Goal: Task Accomplishment & Management: Complete application form

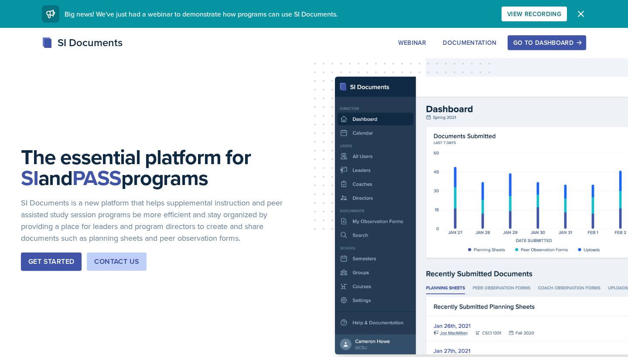
click at [540, 38] on button "Go to Dashboard" at bounding box center [546, 42] width 78 height 15
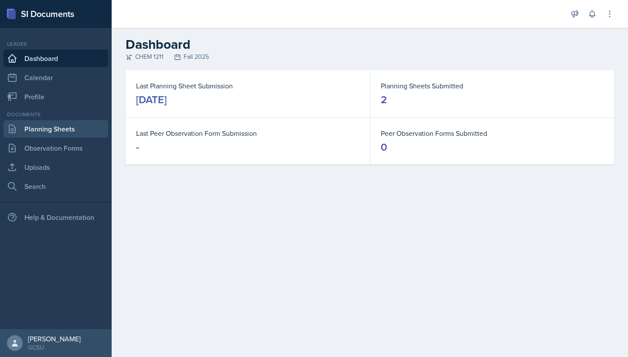
click at [69, 132] on link "Planning Sheets" at bounding box center [55, 128] width 105 height 17
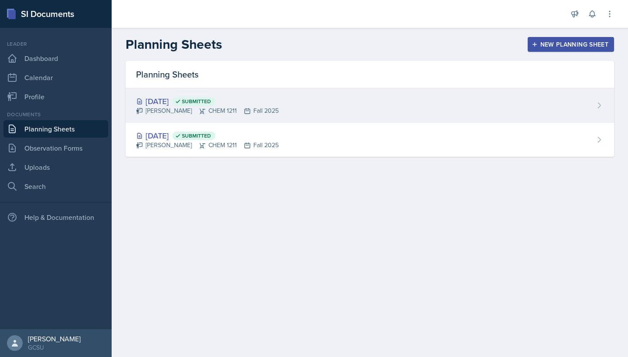
click at [179, 100] on div "[DATE] Submitted" at bounding box center [207, 101] width 143 height 12
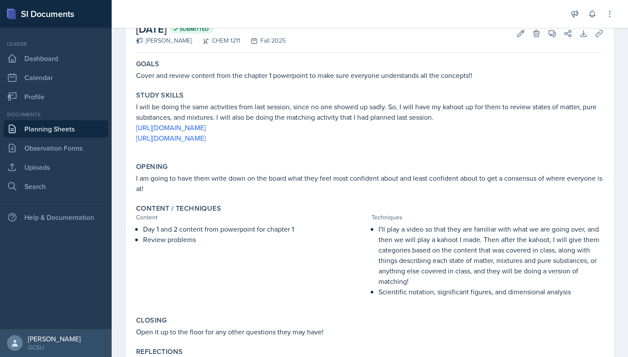
scroll to position [29, 0]
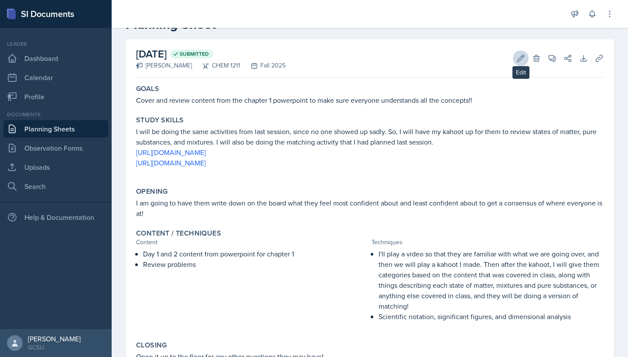
click at [521, 51] on button "Edit" at bounding box center [521, 59] width 16 height 16
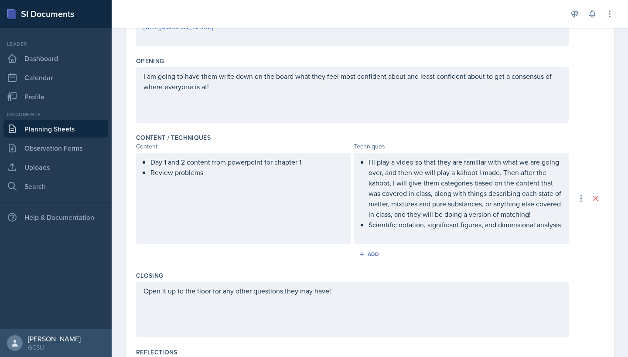
scroll to position [274, 0]
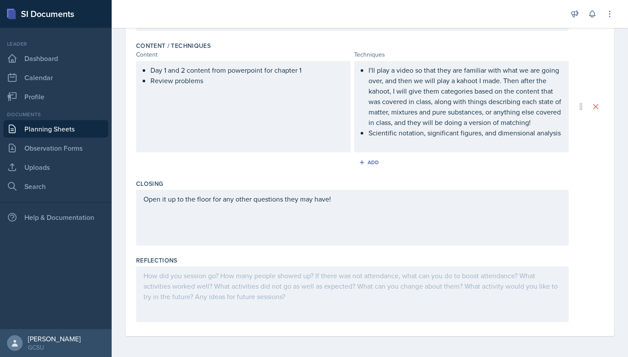
click at [189, 282] on div at bounding box center [352, 295] width 432 height 56
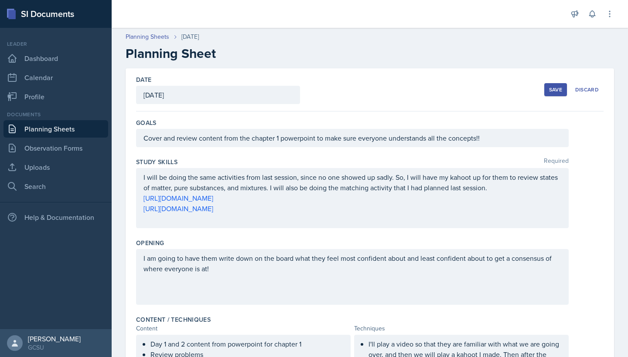
scroll to position [0, 0]
click at [555, 92] on div "Save" at bounding box center [555, 89] width 13 height 7
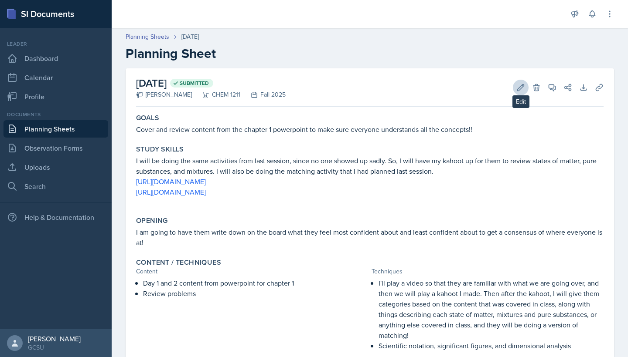
click at [521, 87] on icon at bounding box center [520, 87] width 9 height 9
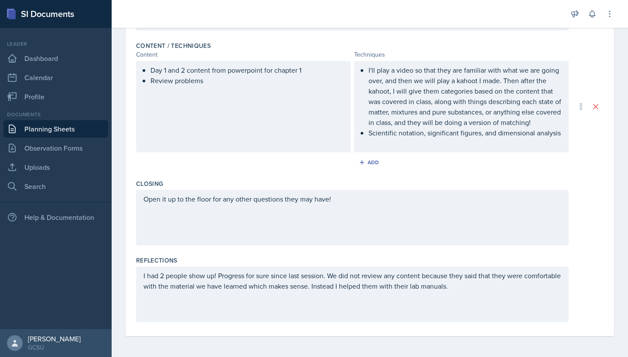
scroll to position [274, 0]
click at [494, 294] on div "I had 2 people show up! Progress for sure since last session. We did not review…" at bounding box center [352, 295] width 432 height 56
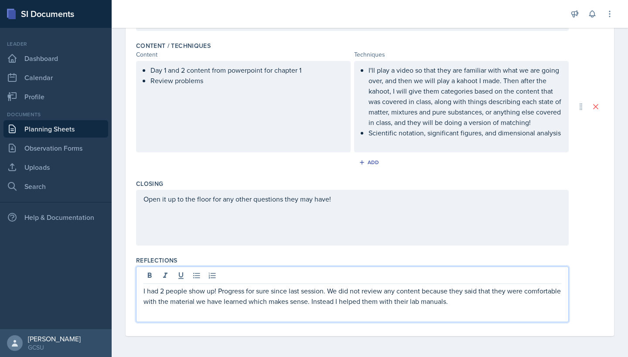
click at [493, 303] on p "I had 2 people show up! Progress for sure since last session. We did not review…" at bounding box center [352, 296] width 418 height 21
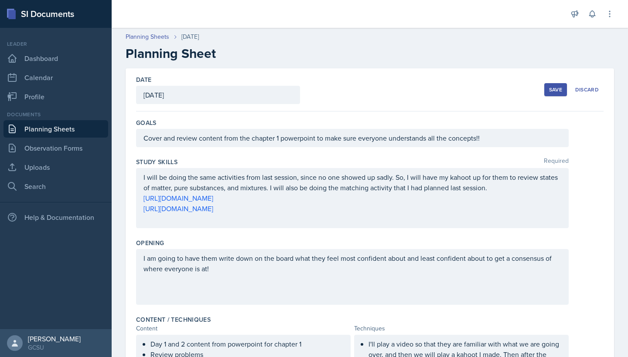
scroll to position [0, 0]
click at [549, 92] on div "Save" at bounding box center [555, 89] width 13 height 7
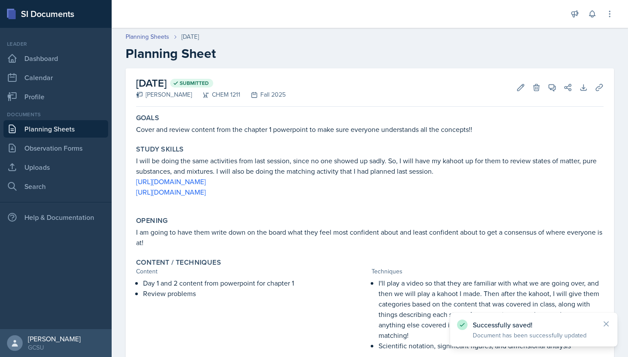
click at [91, 123] on link "Planning Sheets" at bounding box center [55, 128] width 105 height 17
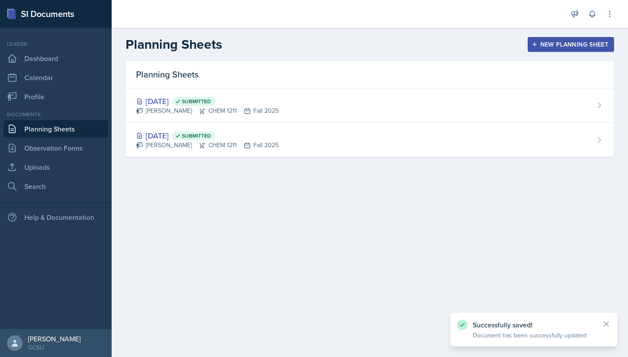
click at [560, 52] on header "Planning Sheets New Planning Sheet" at bounding box center [370, 44] width 516 height 33
click at [560, 46] on div "New Planning Sheet" at bounding box center [570, 44] width 75 height 7
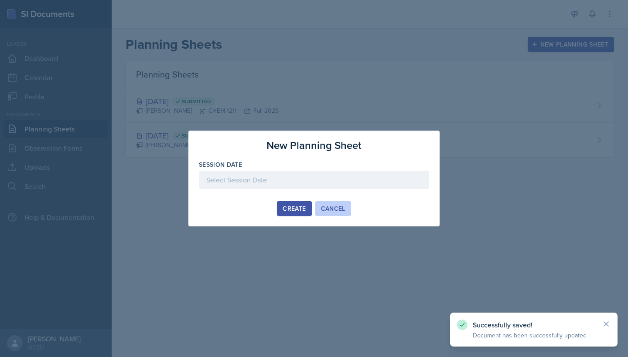
click at [333, 207] on div "Cancel" at bounding box center [333, 208] width 24 height 7
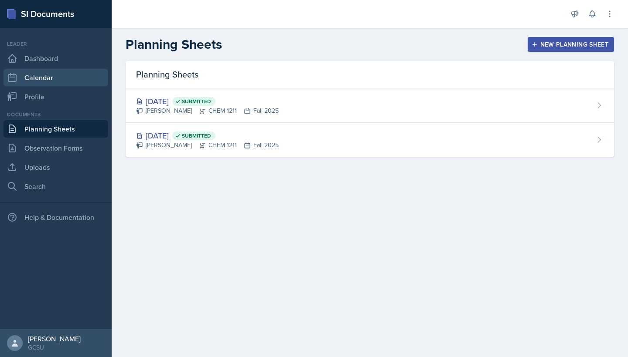
click at [49, 78] on link "Calendar" at bounding box center [55, 77] width 105 height 17
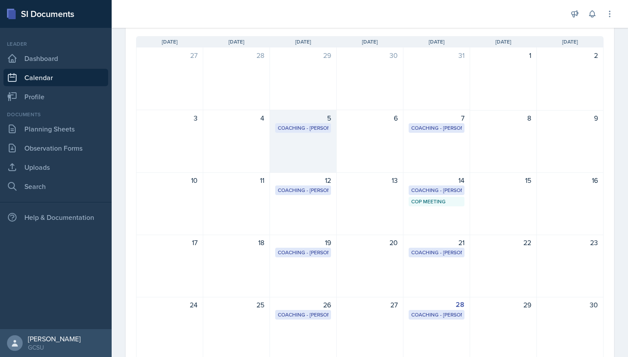
scroll to position [70, 0]
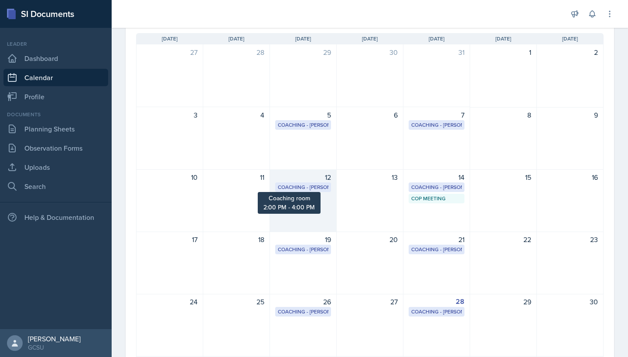
click at [314, 187] on div "Coaching - [PERSON_NAME]" at bounding box center [303, 188] width 51 height 8
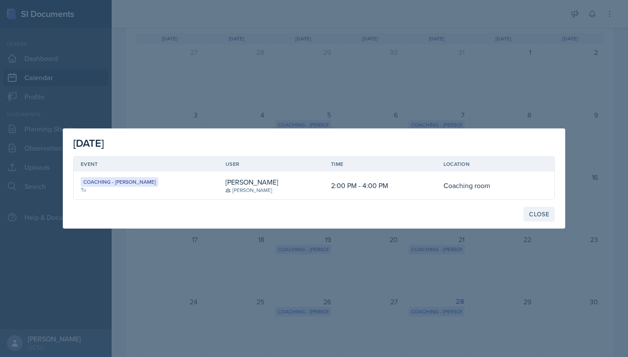
click at [538, 212] on div "Close" at bounding box center [539, 214] width 20 height 7
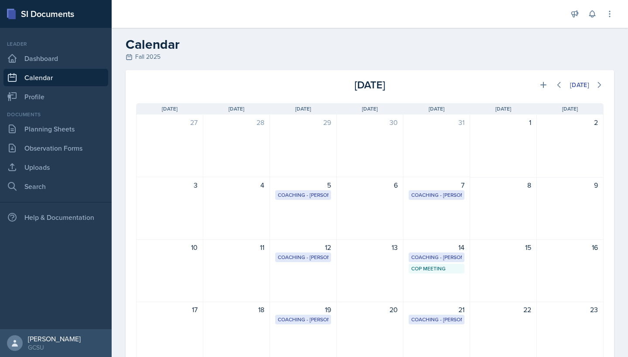
scroll to position [0, 0]
click at [542, 86] on icon at bounding box center [543, 85] width 6 height 6
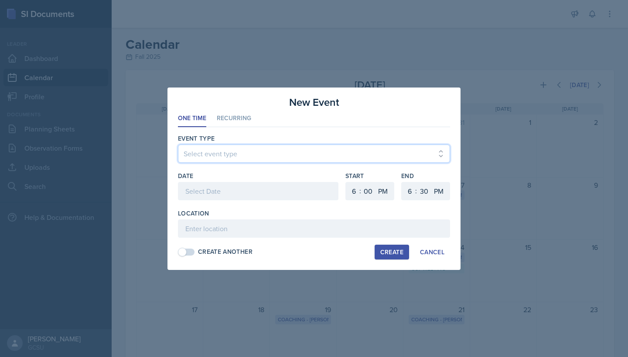
select select "700c1d41-4793-48d3-8616-e09499dfb71d"
click at [230, 189] on div at bounding box center [258, 191] width 160 height 18
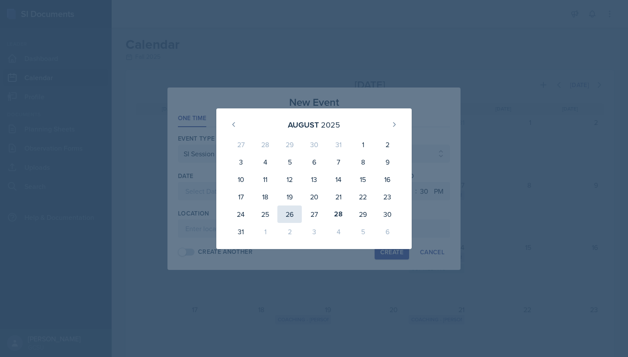
click at [287, 213] on div "26" at bounding box center [289, 214] width 24 height 17
type input "[DATE]"
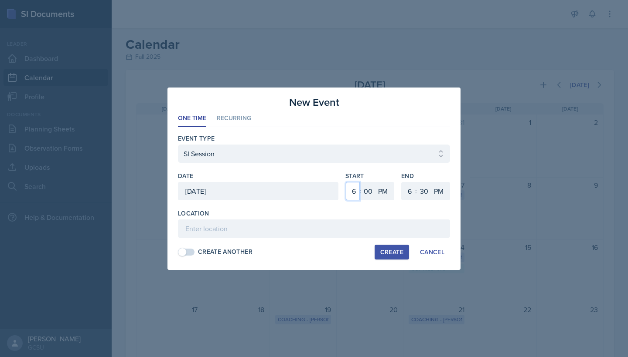
select select "5"
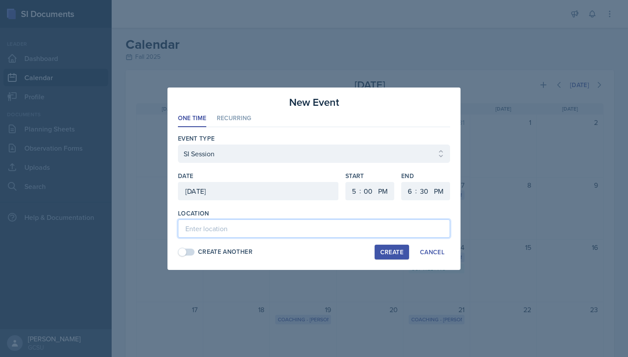
click at [276, 231] on input at bounding box center [314, 229] width 272 height 18
type input "A&S 368"
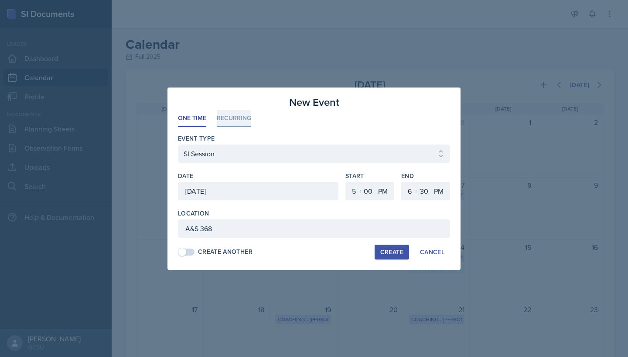
click at [229, 119] on li "Recurring" at bounding box center [234, 118] width 34 height 17
click at [228, 190] on button "Tu" at bounding box center [231, 191] width 20 height 17
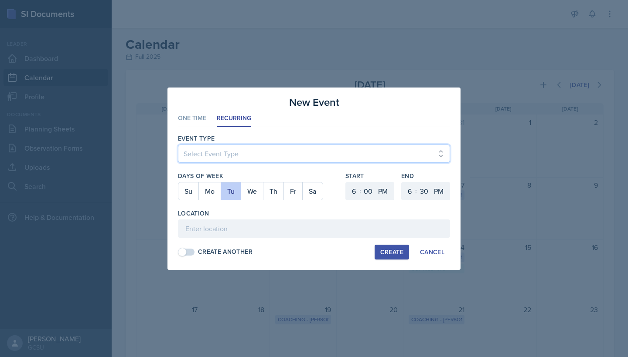
select select "700c1d41-4793-48d3-8616-e09499dfb71d"
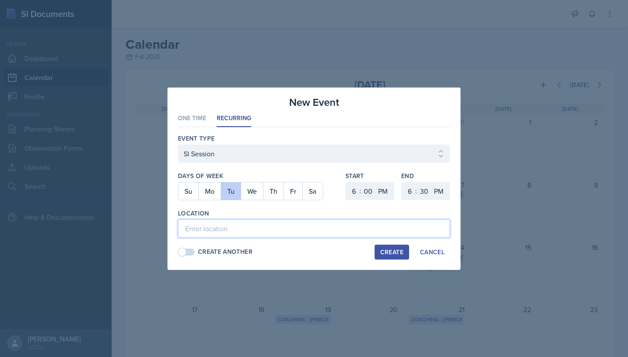
click at [219, 229] on input at bounding box center [314, 229] width 272 height 18
type input "A&S 368"
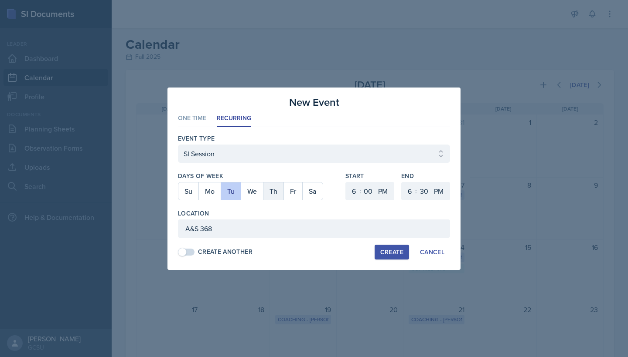
click at [268, 193] on button "Th" at bounding box center [273, 191] width 20 height 17
click at [344, 191] on div "Days of Week Su Mo Tu We Th Fr Sa Start 1 2 3 4 5 6 7 8 9 10 11 12 : 00 05 10 1…" at bounding box center [314, 190] width 272 height 37
select select "5"
click at [334, 212] on div "Location" at bounding box center [314, 213] width 272 height 9
click at [388, 259] on button "Create" at bounding box center [391, 252] width 34 height 15
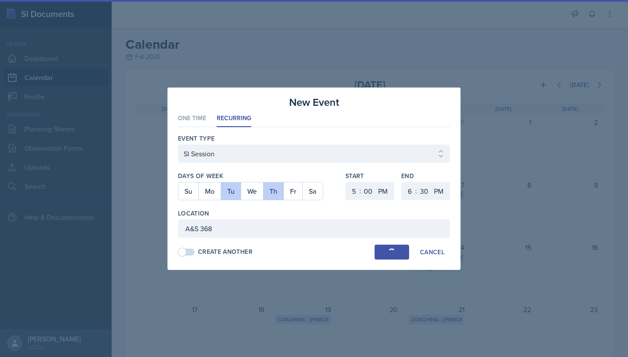
select select
select select "6"
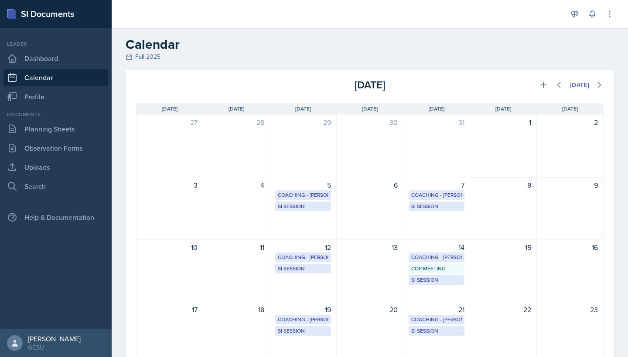
click at [68, 80] on link "Calendar" at bounding box center [55, 77] width 105 height 17
click at [54, 130] on link "Planning Sheets" at bounding box center [55, 128] width 105 height 17
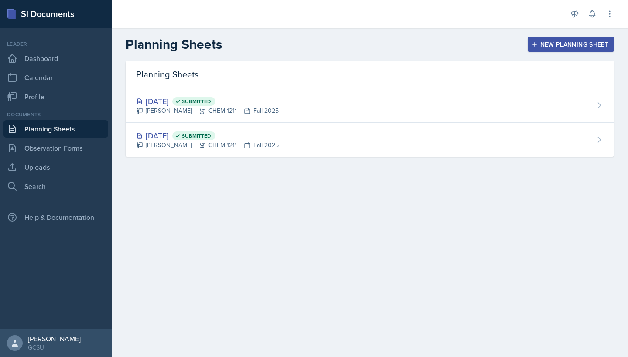
click at [575, 38] on button "New Planning Sheet" at bounding box center [571, 44] width 86 height 15
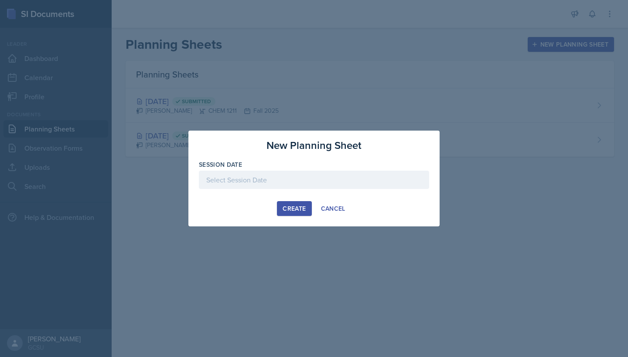
click at [272, 179] on div at bounding box center [314, 180] width 230 height 18
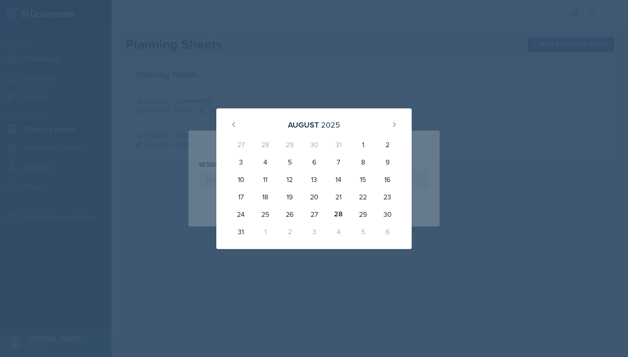
click at [292, 231] on div "2" at bounding box center [289, 231] width 24 height 17
click at [290, 231] on div "2" at bounding box center [289, 231] width 24 height 17
click at [394, 123] on icon at bounding box center [394, 125] width 2 height 4
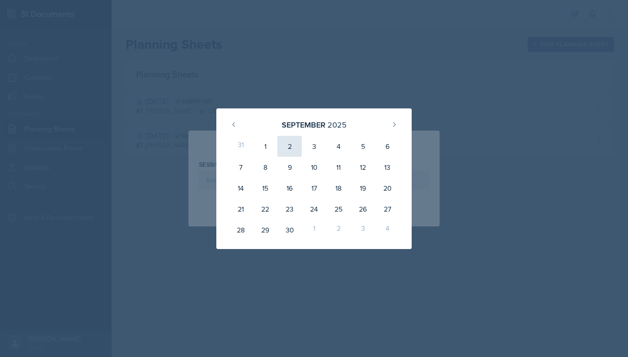
click at [290, 146] on div "2" at bounding box center [289, 146] width 24 height 21
type input "[DATE]"
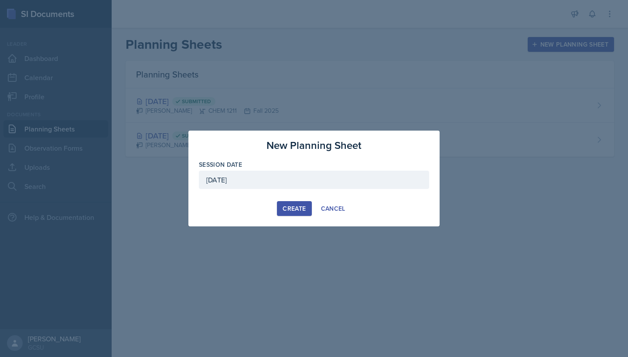
click at [291, 208] on div "Create" at bounding box center [294, 208] width 23 height 7
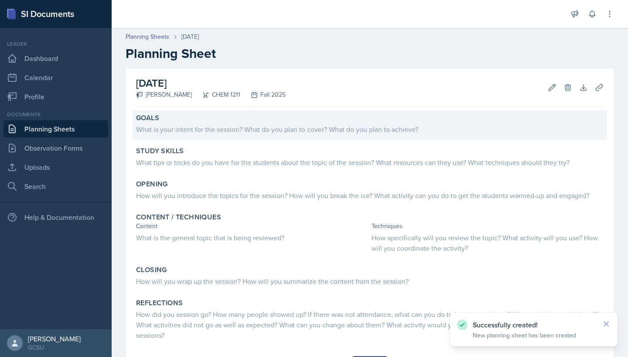
click at [220, 125] on div "What is your intent for the session? What do you plan to cover? What do you pla…" at bounding box center [369, 129] width 467 height 10
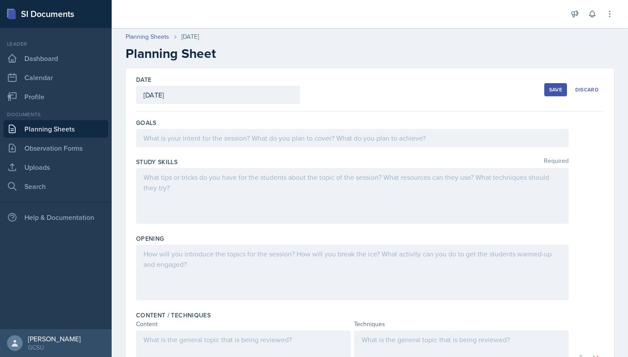
click at [184, 262] on div at bounding box center [352, 273] width 432 height 56
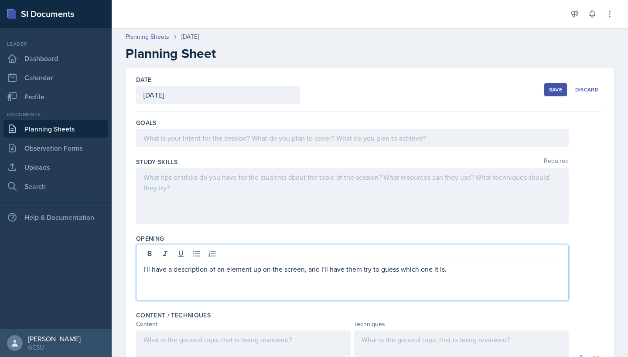
click at [555, 90] on div "Save" at bounding box center [555, 89] width 13 height 7
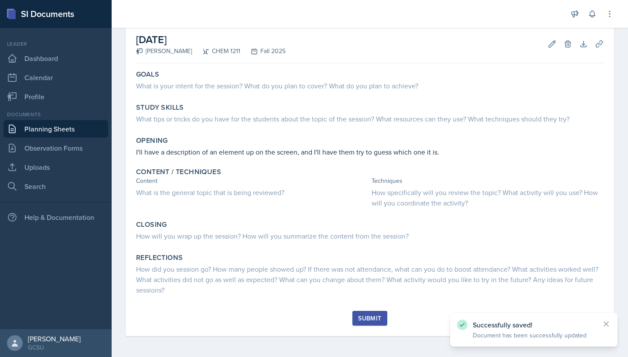
scroll to position [44, 0]
click at [85, 130] on link "Planning Sheets" at bounding box center [55, 128] width 105 height 17
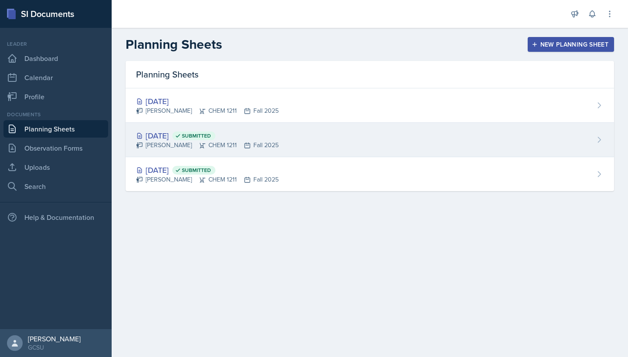
click at [183, 136] on div "[DATE] Submitted" at bounding box center [207, 136] width 143 height 12
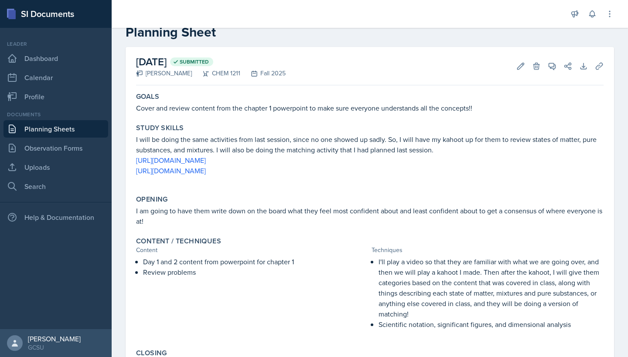
scroll to position [26, 0]
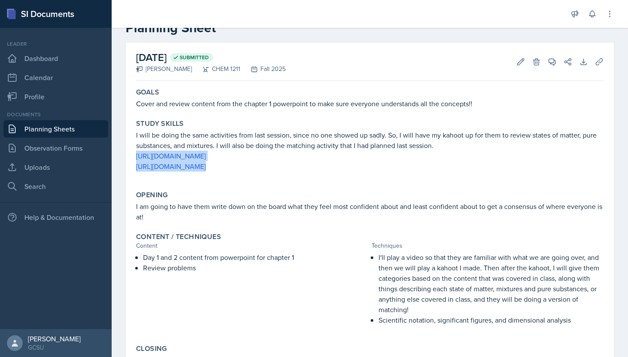
drag, startPoint x: 134, startPoint y: 157, endPoint x: 453, endPoint y: 178, distance: 319.4
click at [453, 178] on div "Study Skills I will be doing the same activities from last session, since no on…" at bounding box center [370, 150] width 474 height 68
copy div "[URL][DOMAIN_NAME] [URL][DOMAIN_NAME]"
